Goal: Information Seeking & Learning: Find specific fact

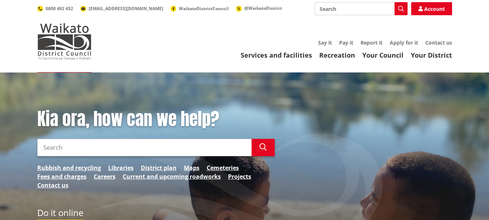
click at [45, 147] on input "Search" at bounding box center [144, 147] width 214 height 17
type input "road closure"
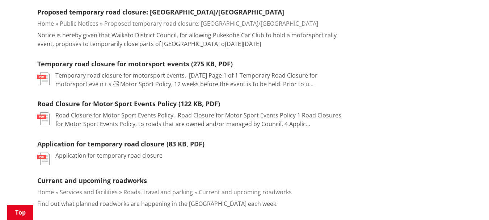
scroll to position [579, 0]
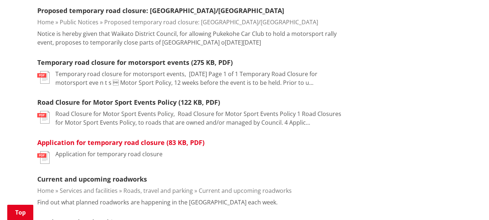
click at [64, 138] on link "Application for temporary road closure (83 KB, PDF)" at bounding box center [120, 142] width 167 height 9
